Goal: Find specific page/section: Find specific page/section

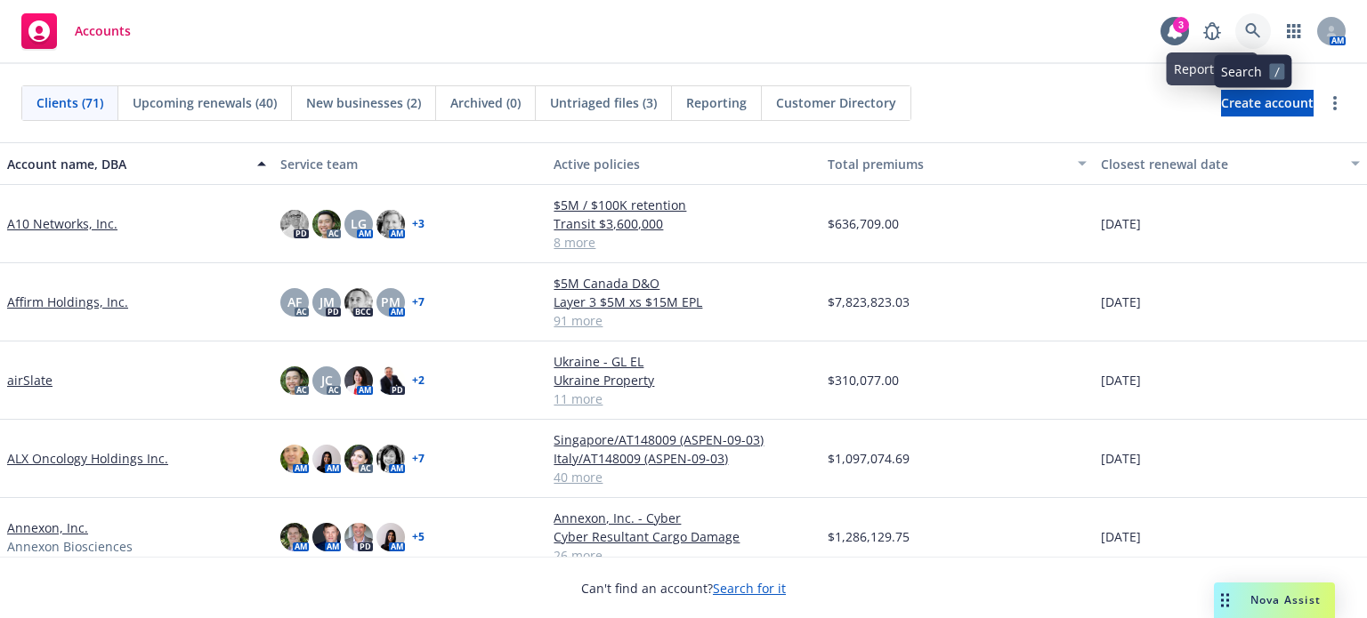
click at [1250, 27] on icon at bounding box center [1253, 31] width 16 height 16
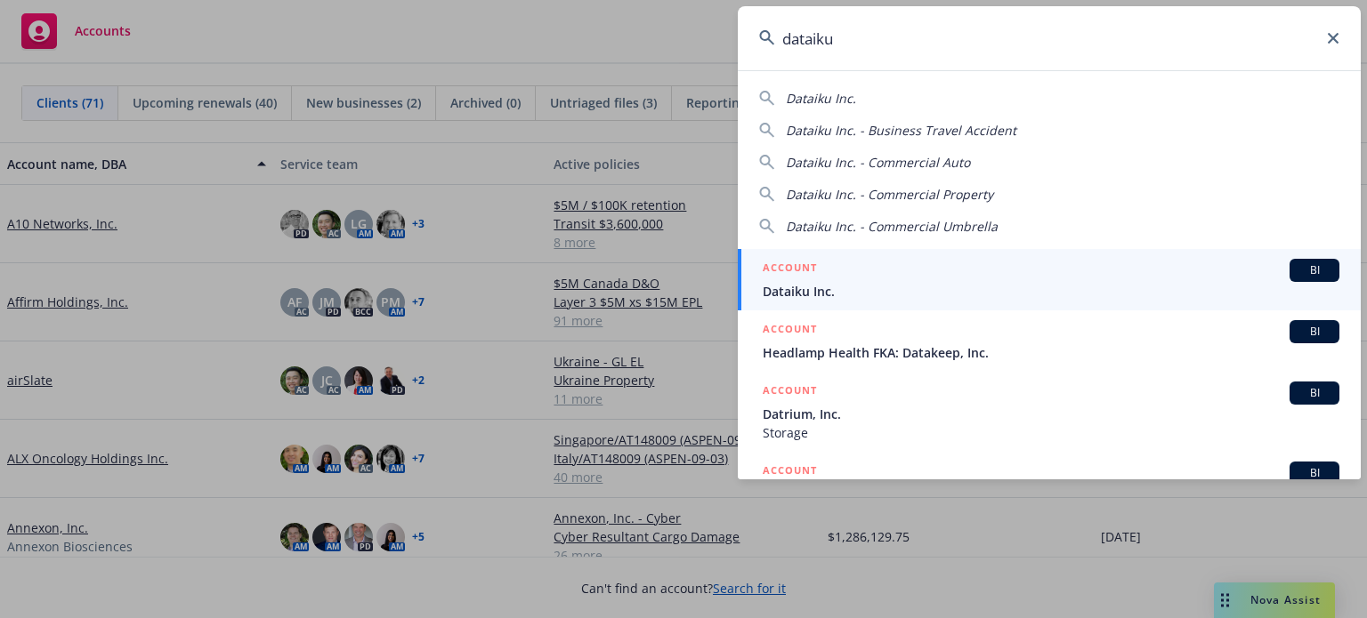
click at [839, 84] on div "Dataiku Inc. Dataiku Inc. - Business Travel Accident Dataiku Inc. - Commercial …" at bounding box center [1049, 159] width 623 height 154
click at [840, 93] on span "Dataiku Inc." at bounding box center [821, 98] width 70 height 17
type input "Dataiku Inc."
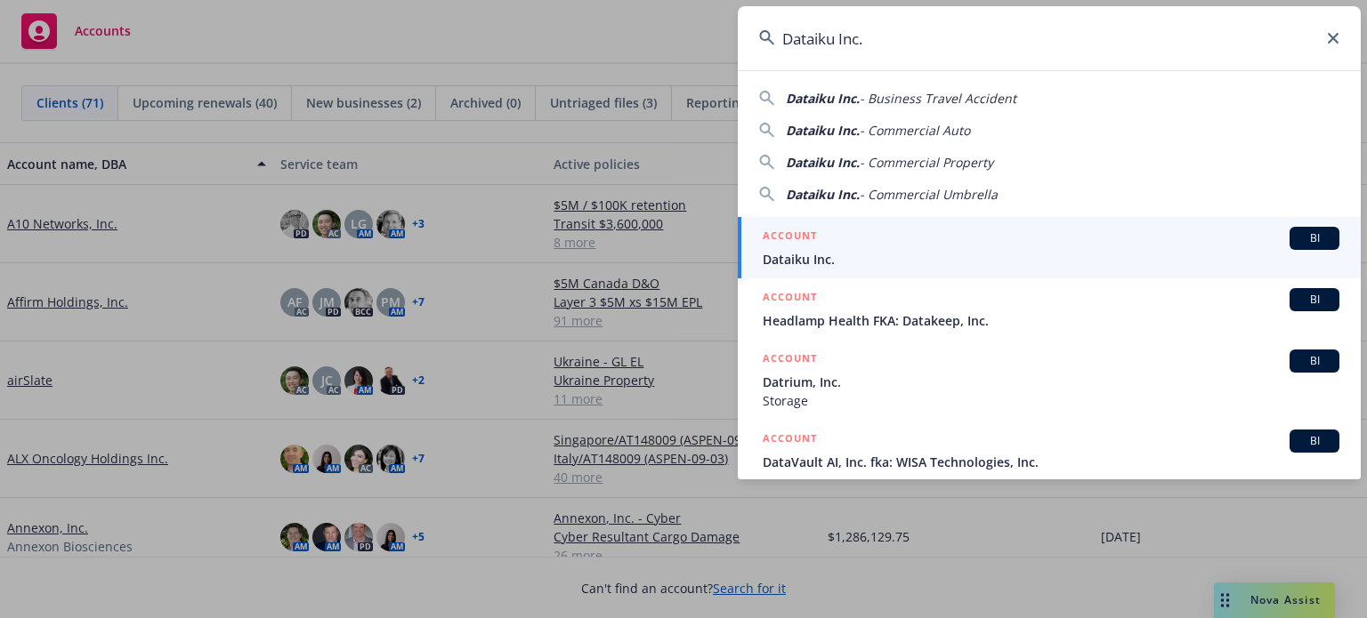
click at [1296, 245] on span "BI" at bounding box center [1314, 238] width 36 height 16
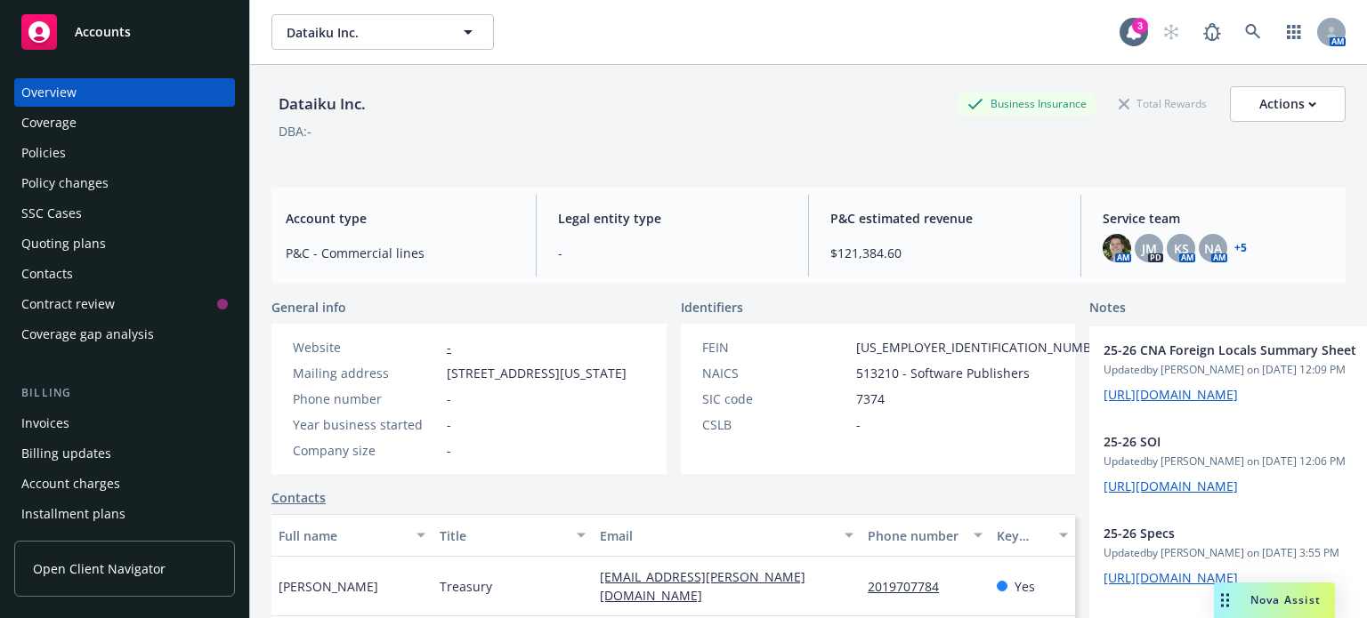
click at [47, 157] on div "Policies" at bounding box center [43, 153] width 44 height 28
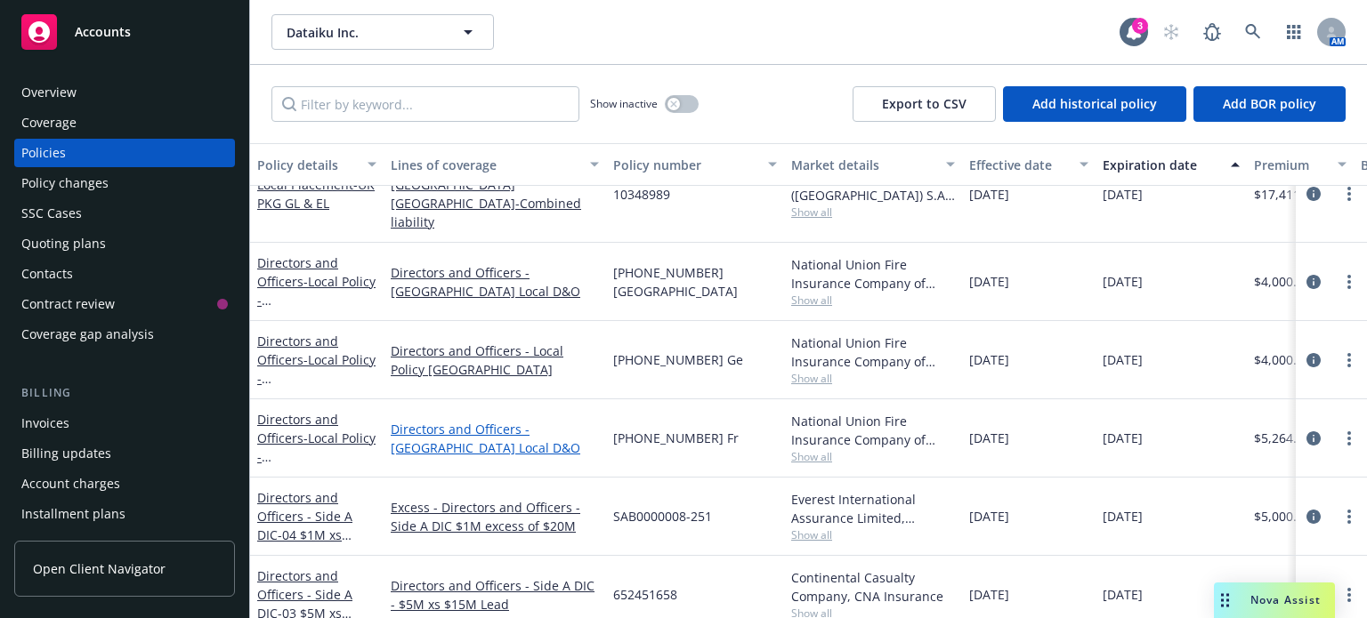
scroll to position [1304, 0]
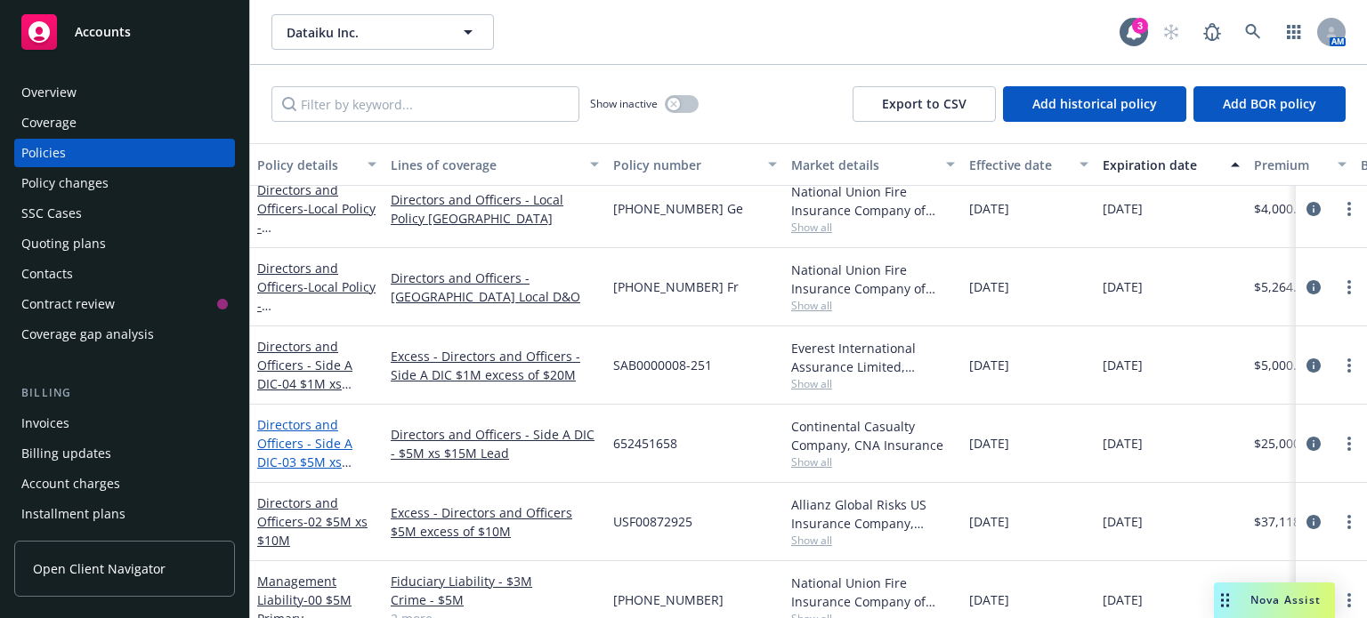
click at [317, 437] on link "Directors and Officers - Side A DIC - 03 $5M xs $15M Lead" at bounding box center [304, 452] width 95 height 73
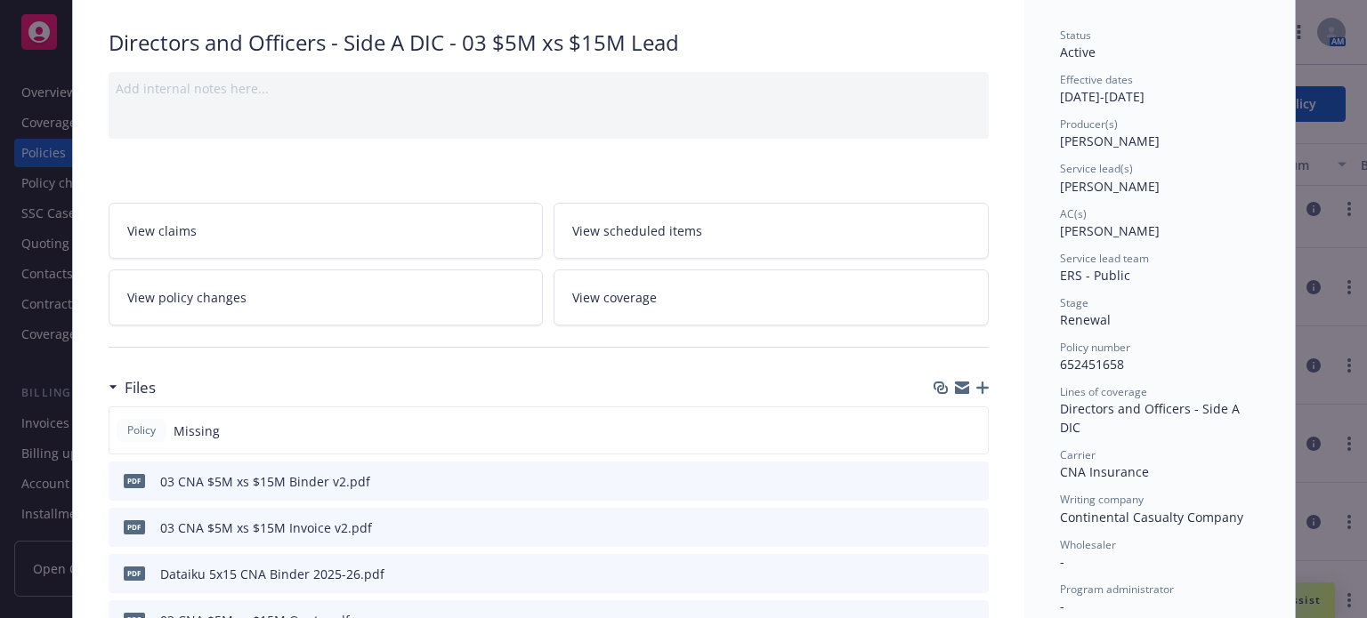
scroll to position [237, 0]
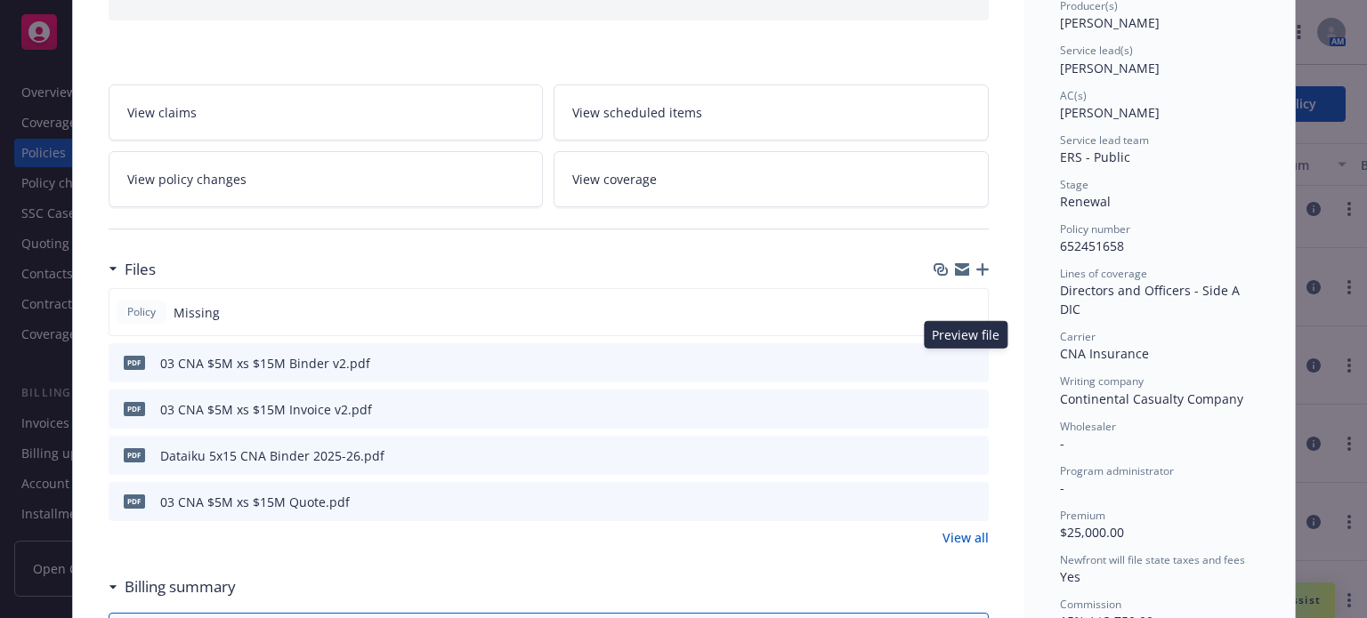
click at [964, 361] on icon "preview file" at bounding box center [972, 362] width 16 height 12
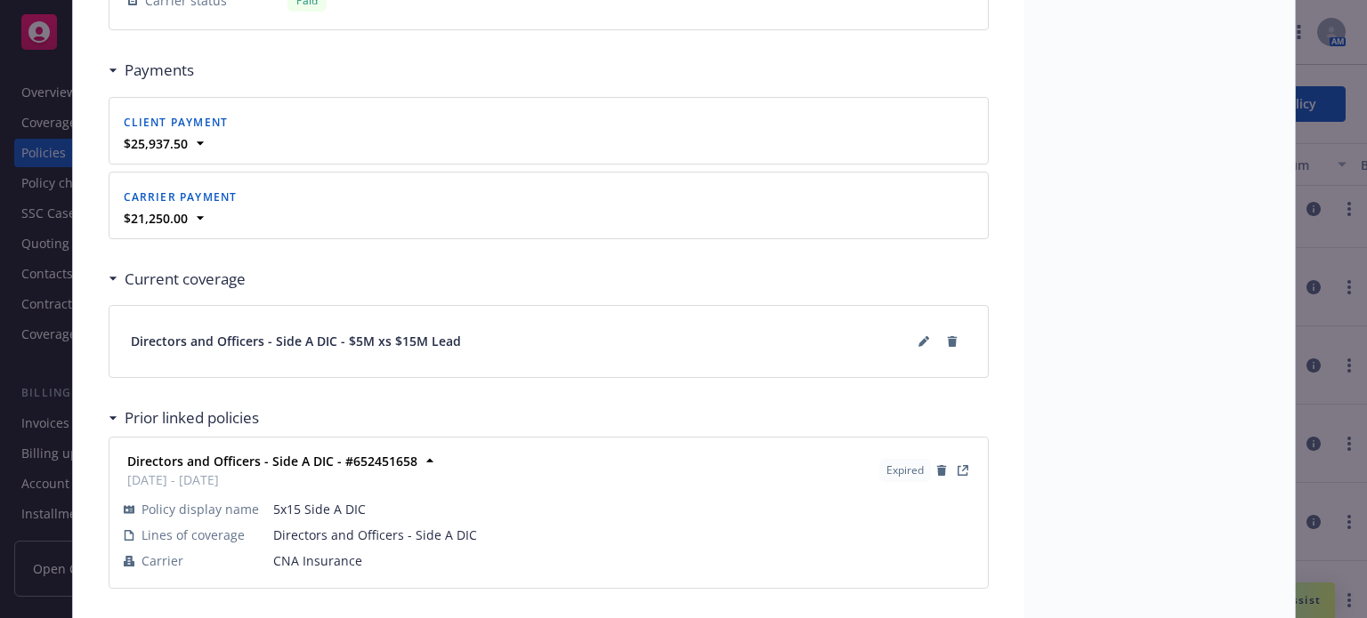
scroll to position [1845, 0]
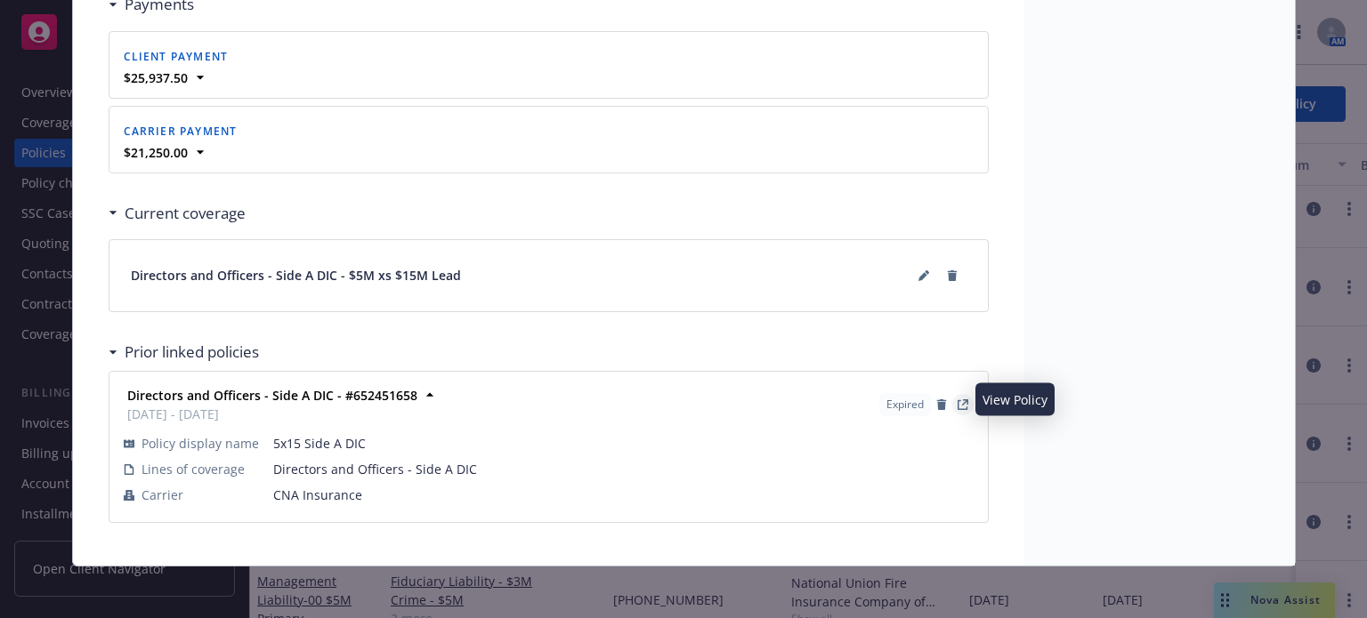
click at [957, 399] on icon "View Policy" at bounding box center [962, 404] width 11 height 11
